Goal: Transaction & Acquisition: Obtain resource

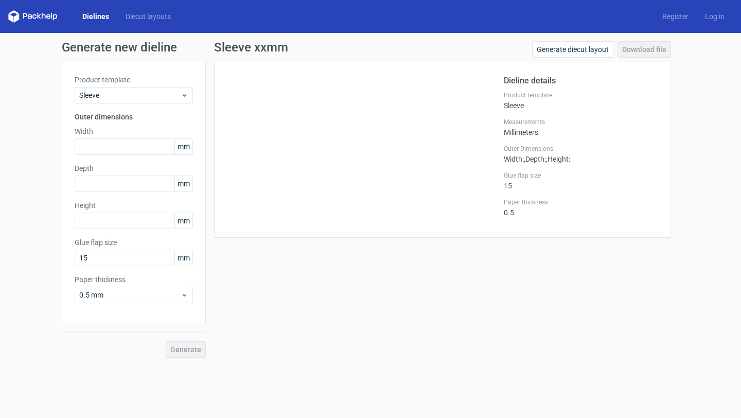
scroll to position [584, 0]
click at [106, 144] on input "text" at bounding box center [134, 146] width 118 height 16
click at [135, 91] on span "Sleeve" at bounding box center [129, 95] width 101 height 10
click at [121, 95] on span "Sleeve" at bounding box center [129, 95] width 101 height 10
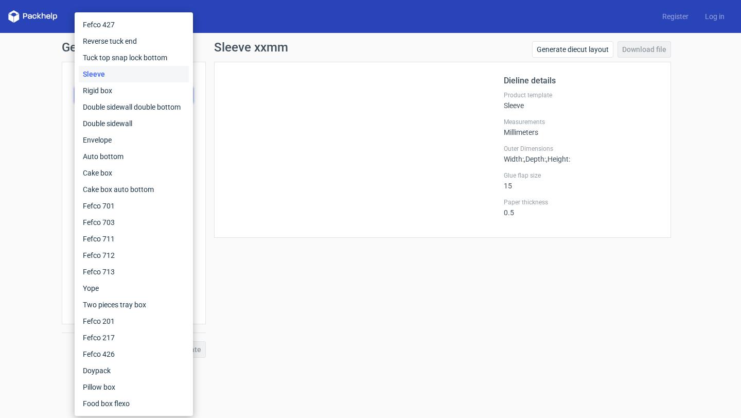
click at [125, 77] on div "Sleeve" at bounding box center [134, 74] width 110 height 16
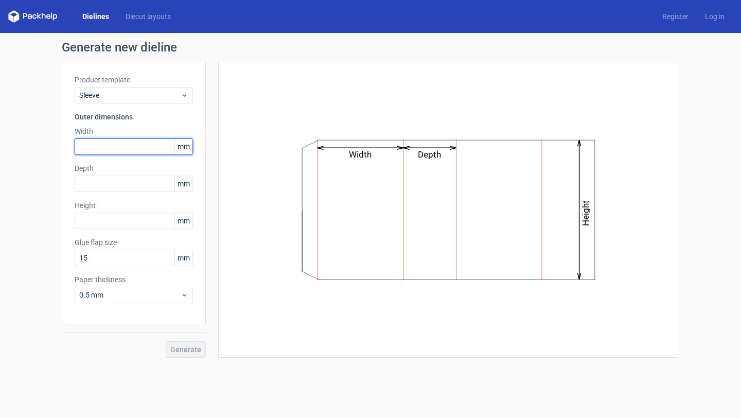
click at [111, 145] on input "text" at bounding box center [134, 146] width 118 height 16
type input "62"
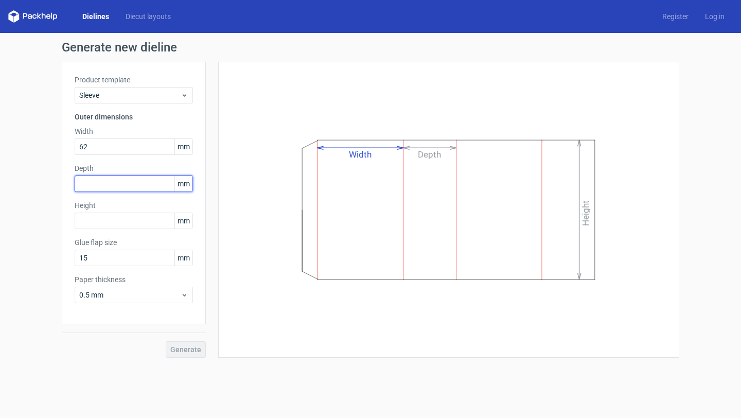
click at [110, 184] on input "text" at bounding box center [134, 184] width 118 height 16
type input "73"
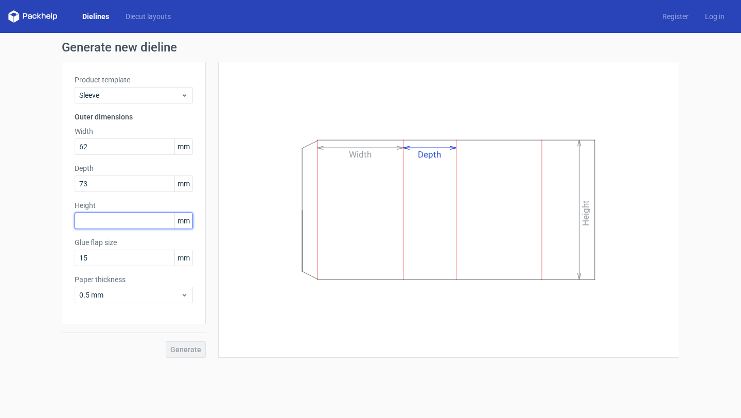
click at [152, 226] on input "text" at bounding box center [134, 221] width 118 height 16
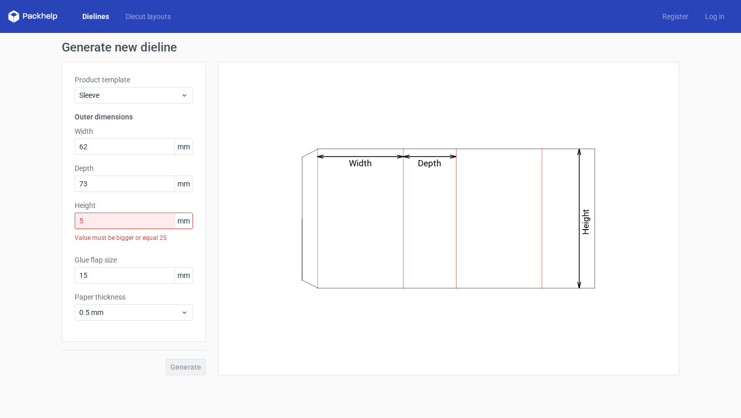
click at [199, 240] on div "Product template Sleeve Outer dimensions Width 62 mm Depth 73 mm Height 5 mm Va…" at bounding box center [134, 202] width 144 height 280
click at [150, 220] on input "5" at bounding box center [134, 221] width 118 height 16
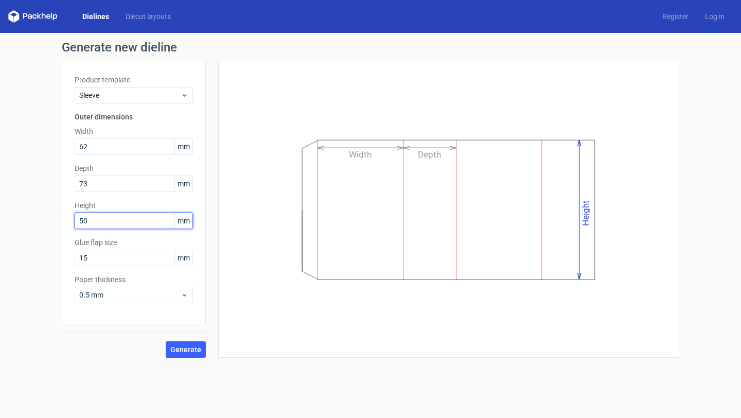
type input "50"
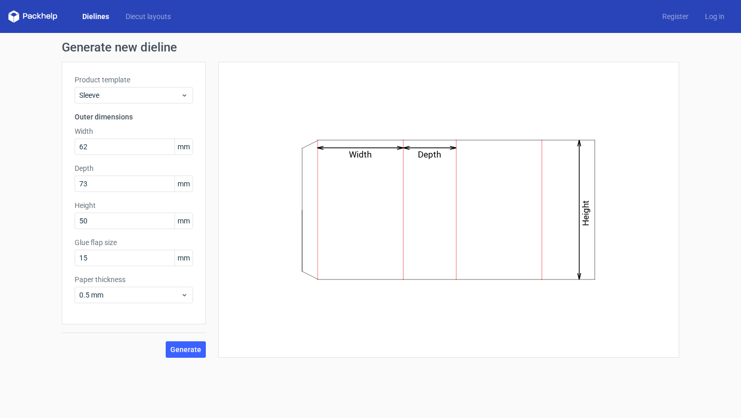
click at [178, 358] on div "Generate new dieline Product template Sleeve Outer dimensions Width 62 mm Depth…" at bounding box center [370, 199] width 741 height 333
click at [179, 347] on span "Generate" at bounding box center [185, 349] width 31 height 7
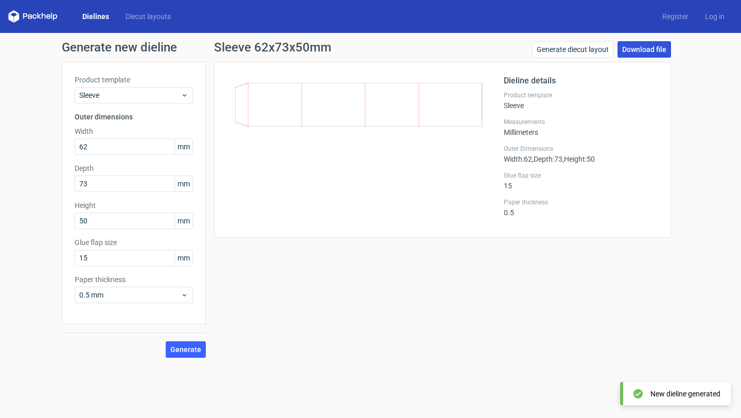
click at [648, 46] on link "Download file" at bounding box center [645, 49] width 54 height 16
